Goal: Find specific page/section: Find specific page/section

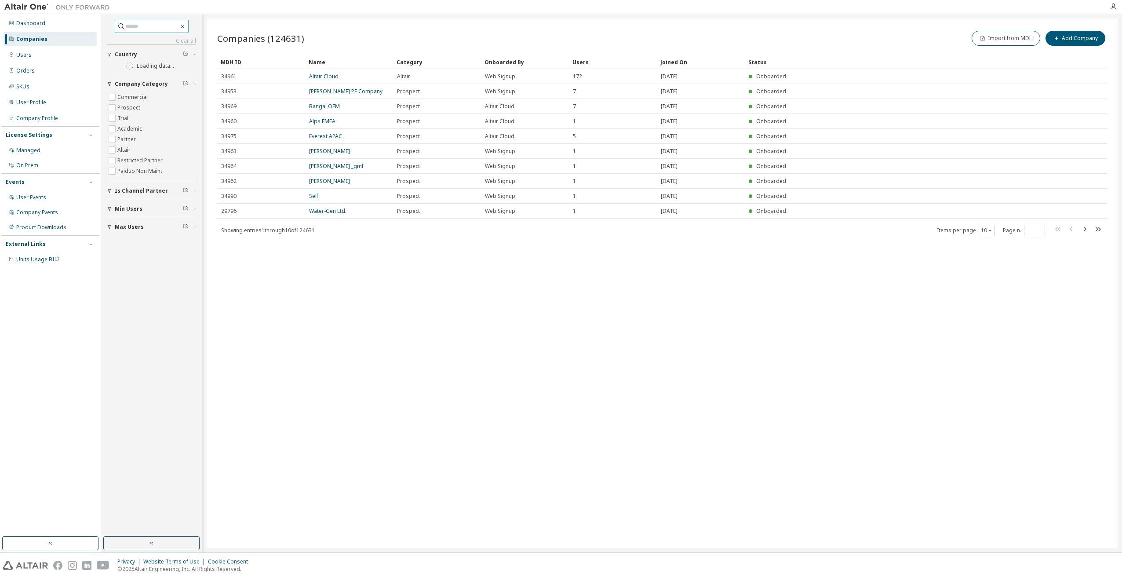
drag, startPoint x: 0, startPoint y: 0, endPoint x: 136, endPoint y: 29, distance: 139.3
click at [136, 29] on input "text" at bounding box center [152, 26] width 53 height 9
type input "*****"
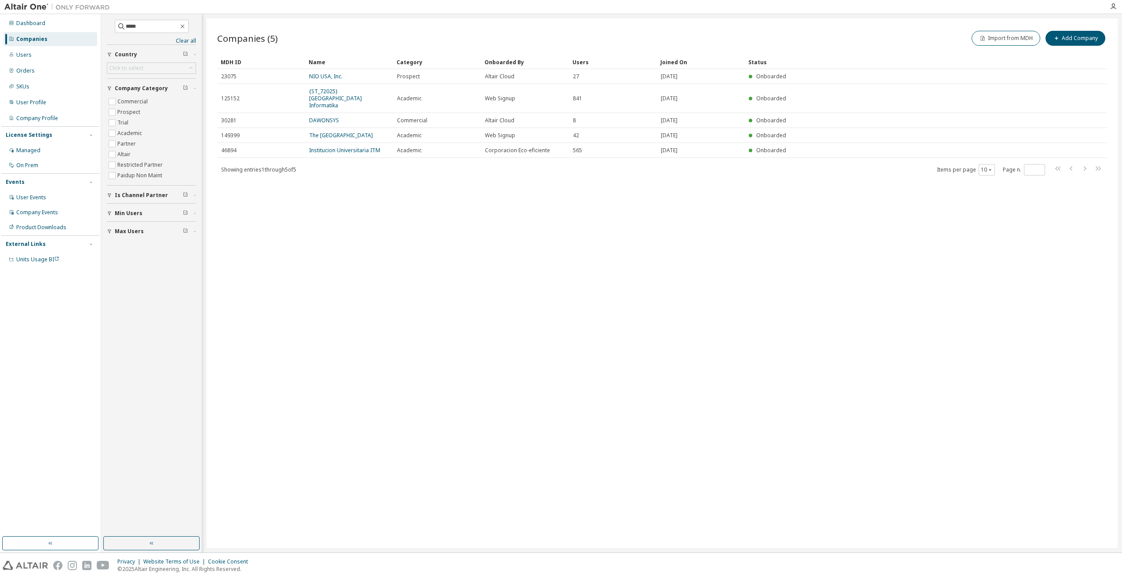
click at [305, 222] on div "Companies (5) Import from MDH Add Company Clear Load Save Save As Field Operato…" at bounding box center [662, 282] width 911 height 529
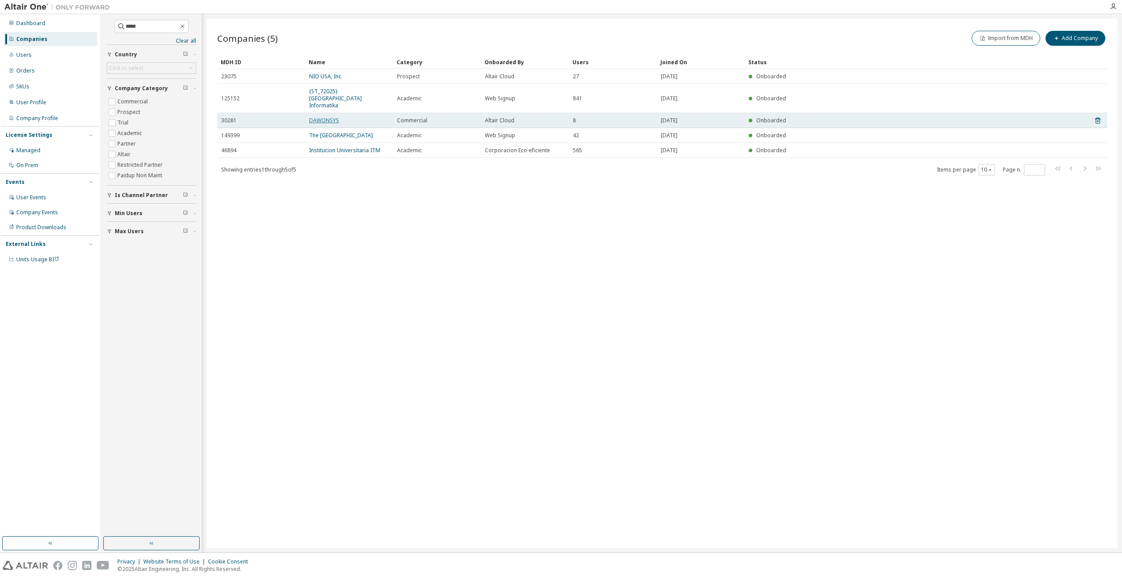
click at [327, 117] on link "DAWONSYS" at bounding box center [324, 120] width 30 height 7
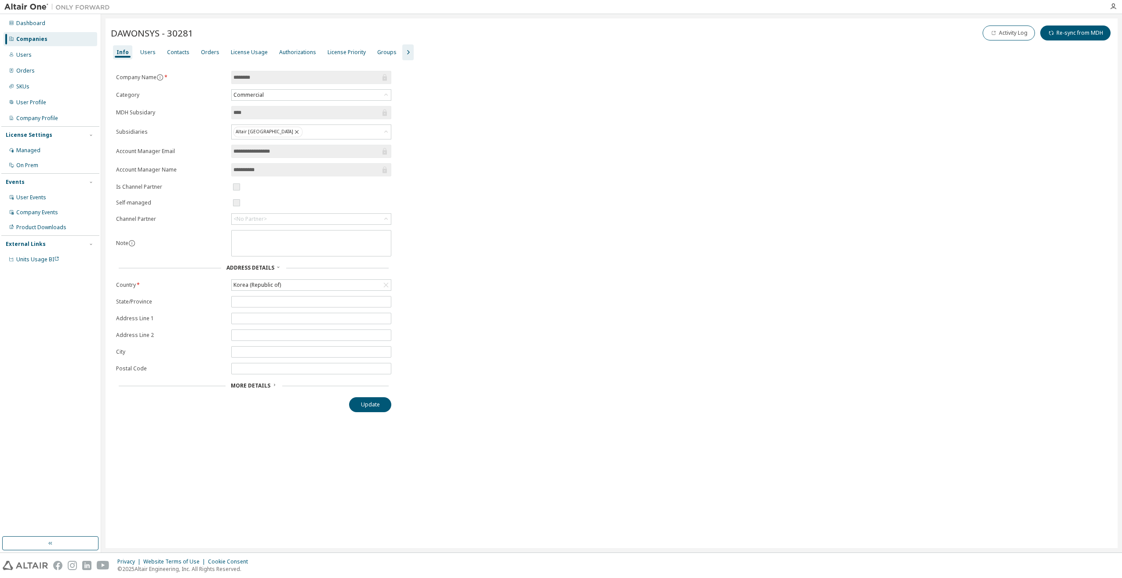
click at [357, 497] on div "**********" at bounding box center [612, 282] width 1012 height 529
click at [244, 54] on div "License Usage" at bounding box center [249, 52] width 37 height 7
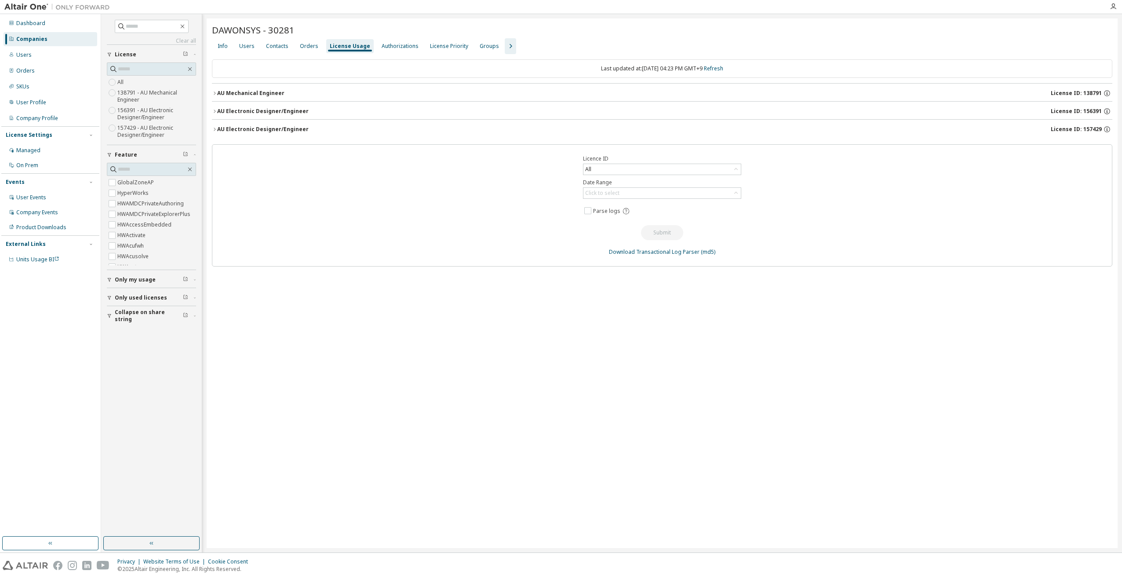
click at [287, 128] on div "AU Electronic Designer/Engineer" at bounding box center [262, 129] width 91 height 7
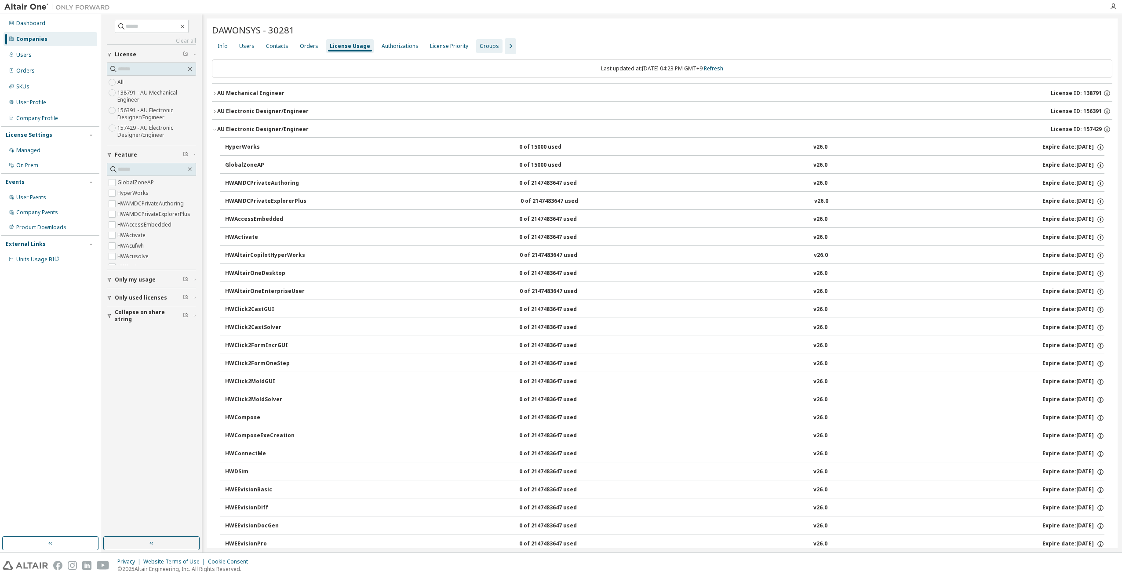
click at [486, 46] on div "Groups" at bounding box center [489, 46] width 19 height 7
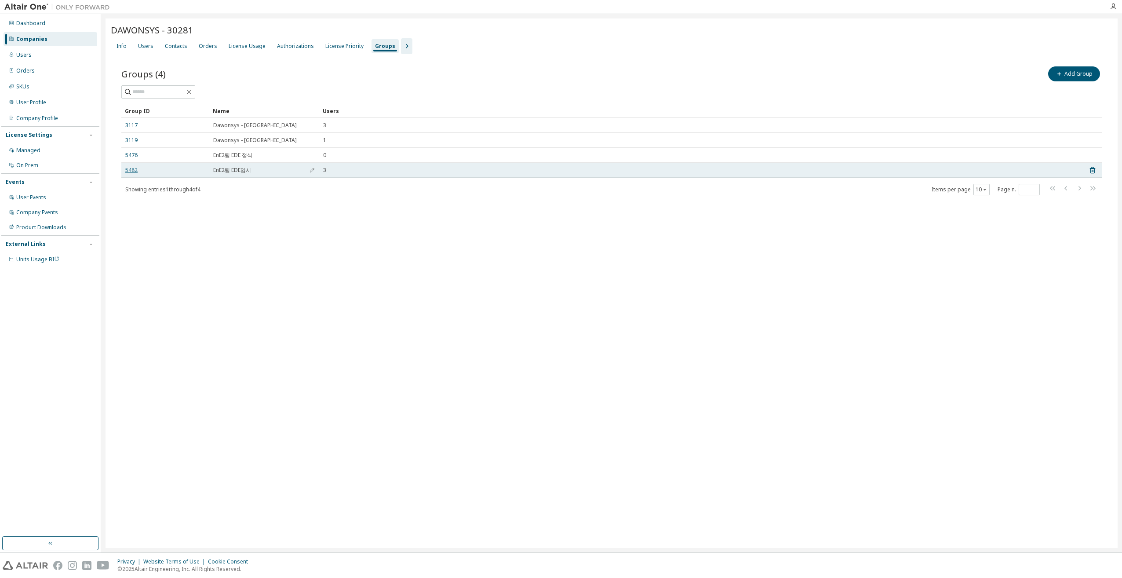
click at [131, 171] on link "5482" at bounding box center [131, 170] width 12 height 7
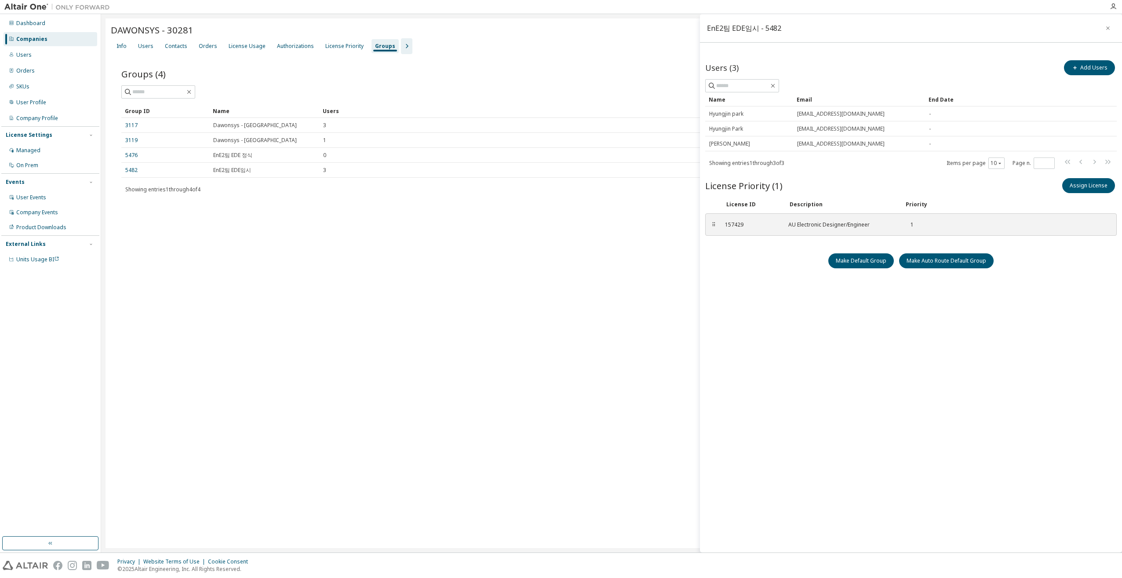
click at [566, 253] on div "DAWONSYS - 30281 Clear Load Save Save As Field Operator Value Select filter Sel…" at bounding box center [612, 282] width 1012 height 529
